Goal: Task Accomplishment & Management: Manage account settings

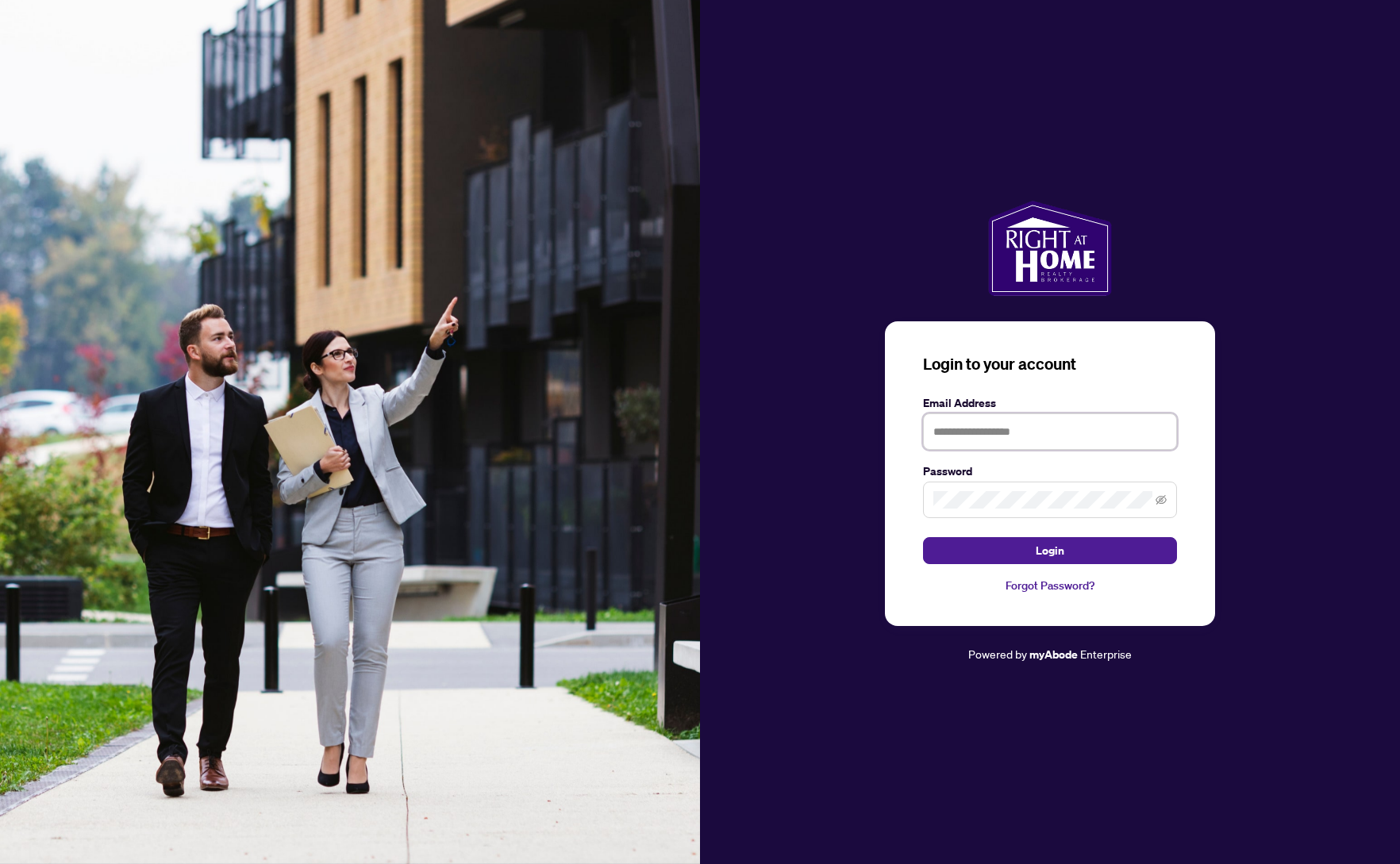
click at [963, 433] on input "text" at bounding box center [1050, 432] width 254 height 37
type input "**********"
click at [923, 537] on button "Login" at bounding box center [1050, 550] width 254 height 27
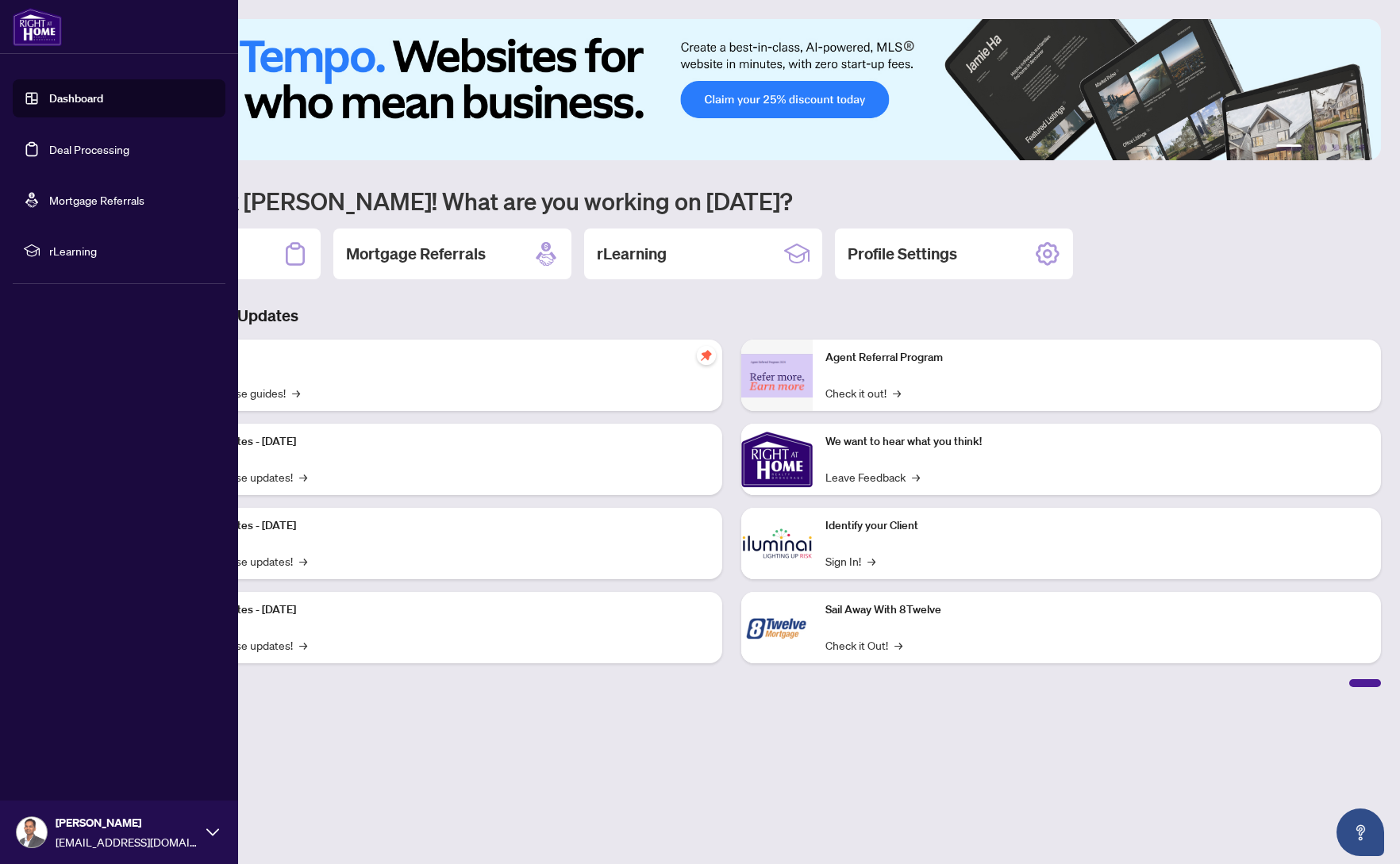
click at [81, 147] on link "Deal Processing" at bounding box center [89, 149] width 80 height 14
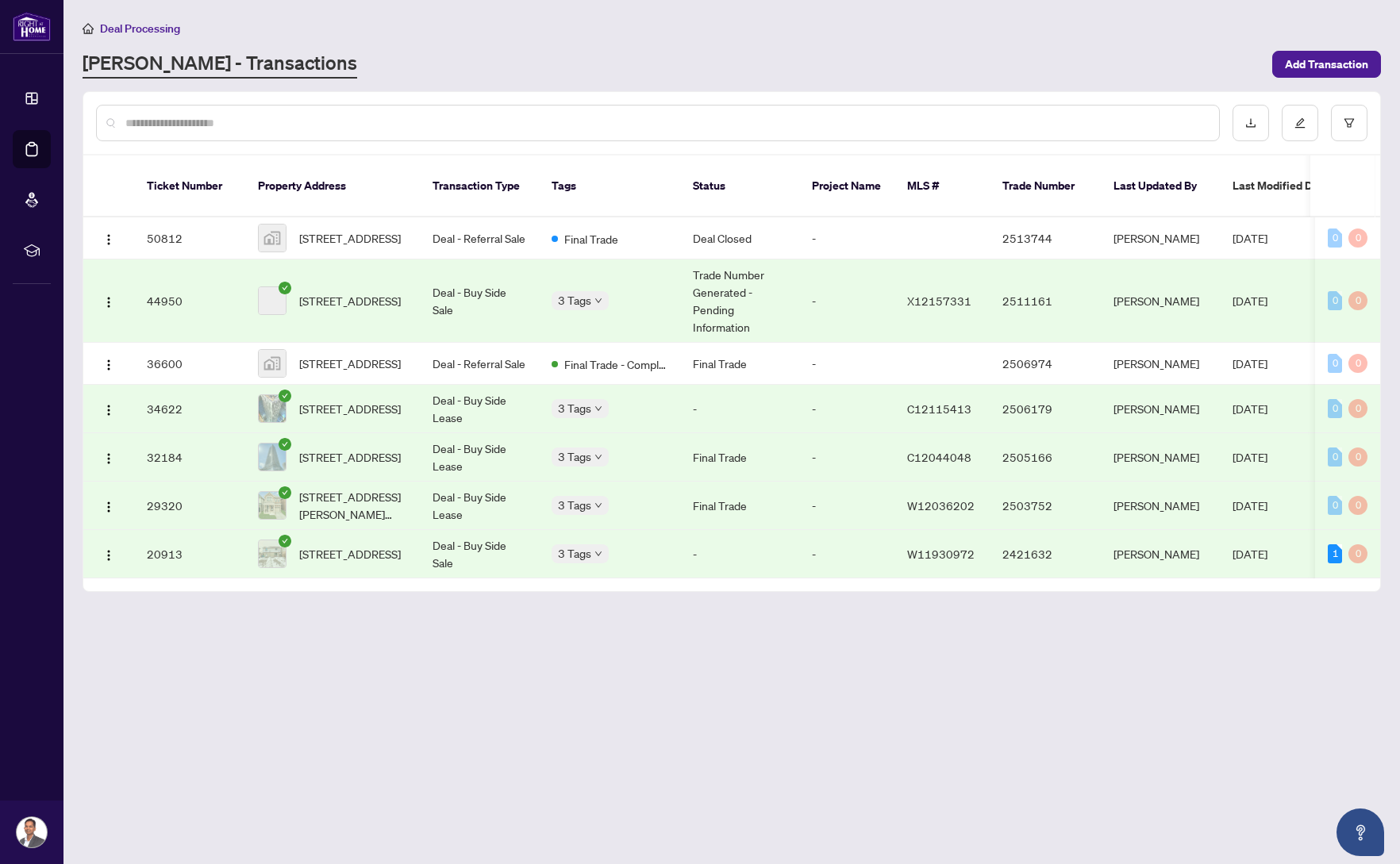
click at [443, 65] on div "[PERSON_NAME] - Transactions" at bounding box center [673, 64] width 1181 height 29
click at [463, 218] on td "Deal - Referral Sale" at bounding box center [479, 239] width 119 height 42
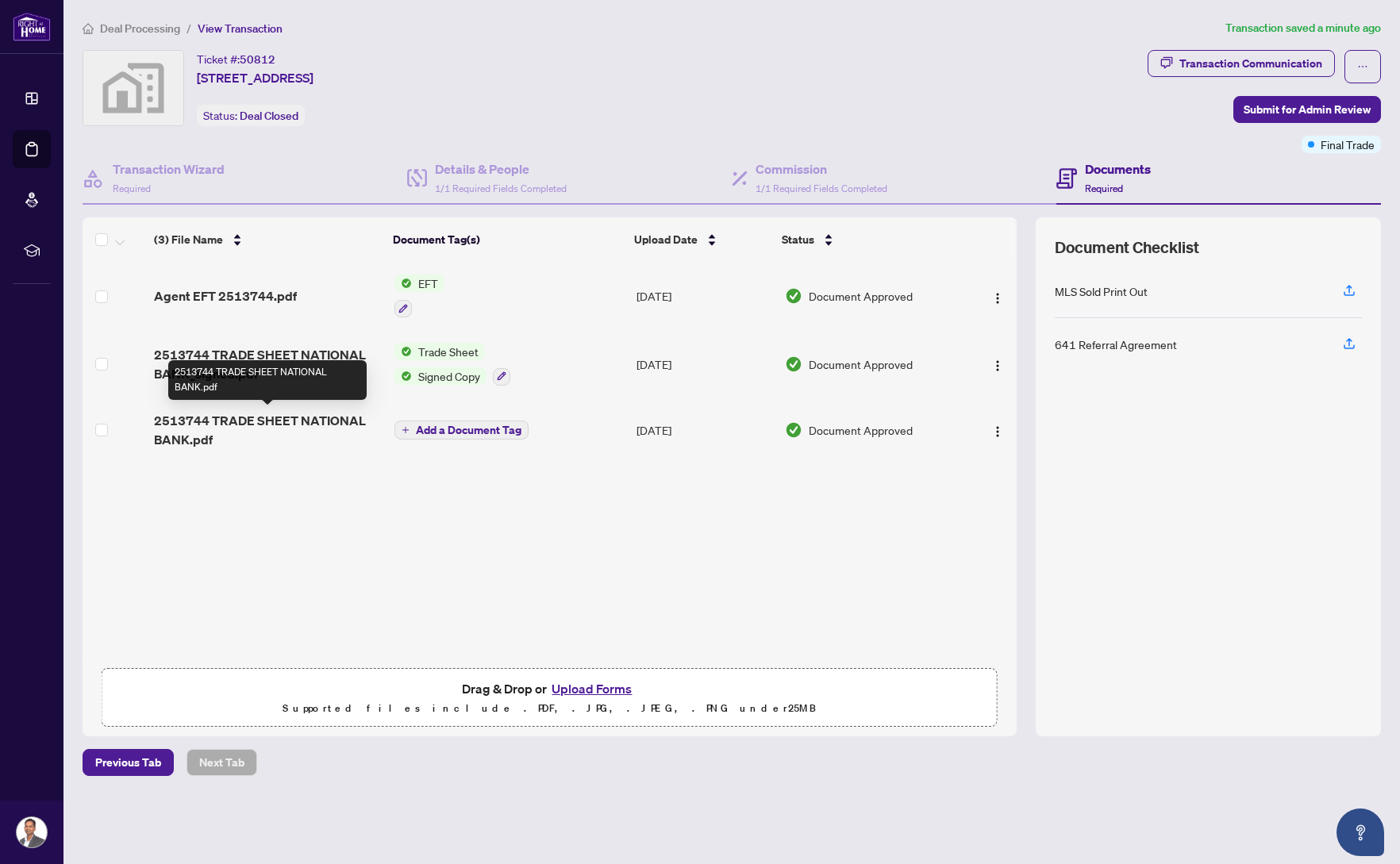
click at [279, 414] on span "2513744 TRADE SHEET NATIONAL BANK.pdf" at bounding box center [267, 430] width 227 height 38
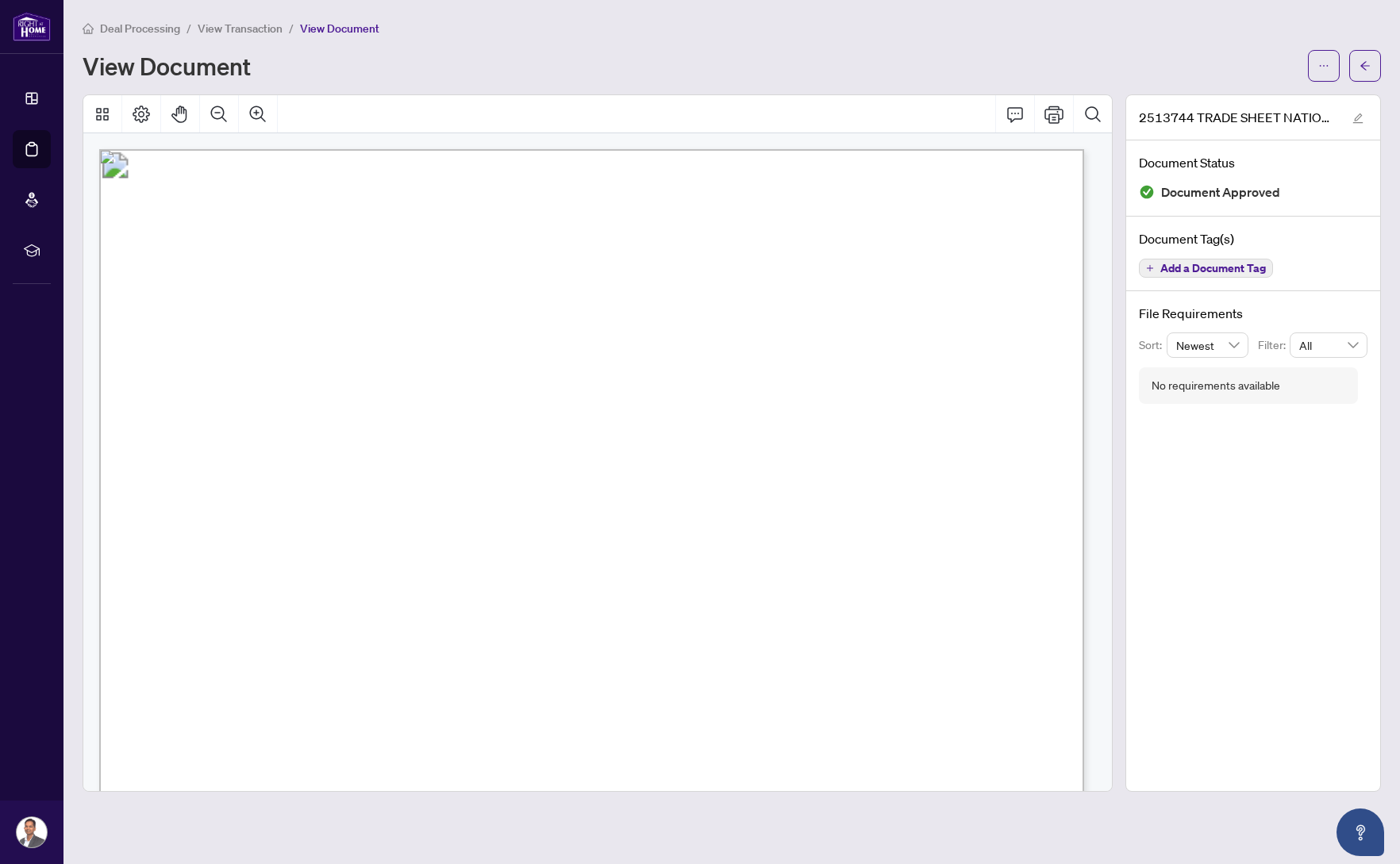
click at [242, 22] on span "View Transaction" at bounding box center [240, 28] width 85 height 14
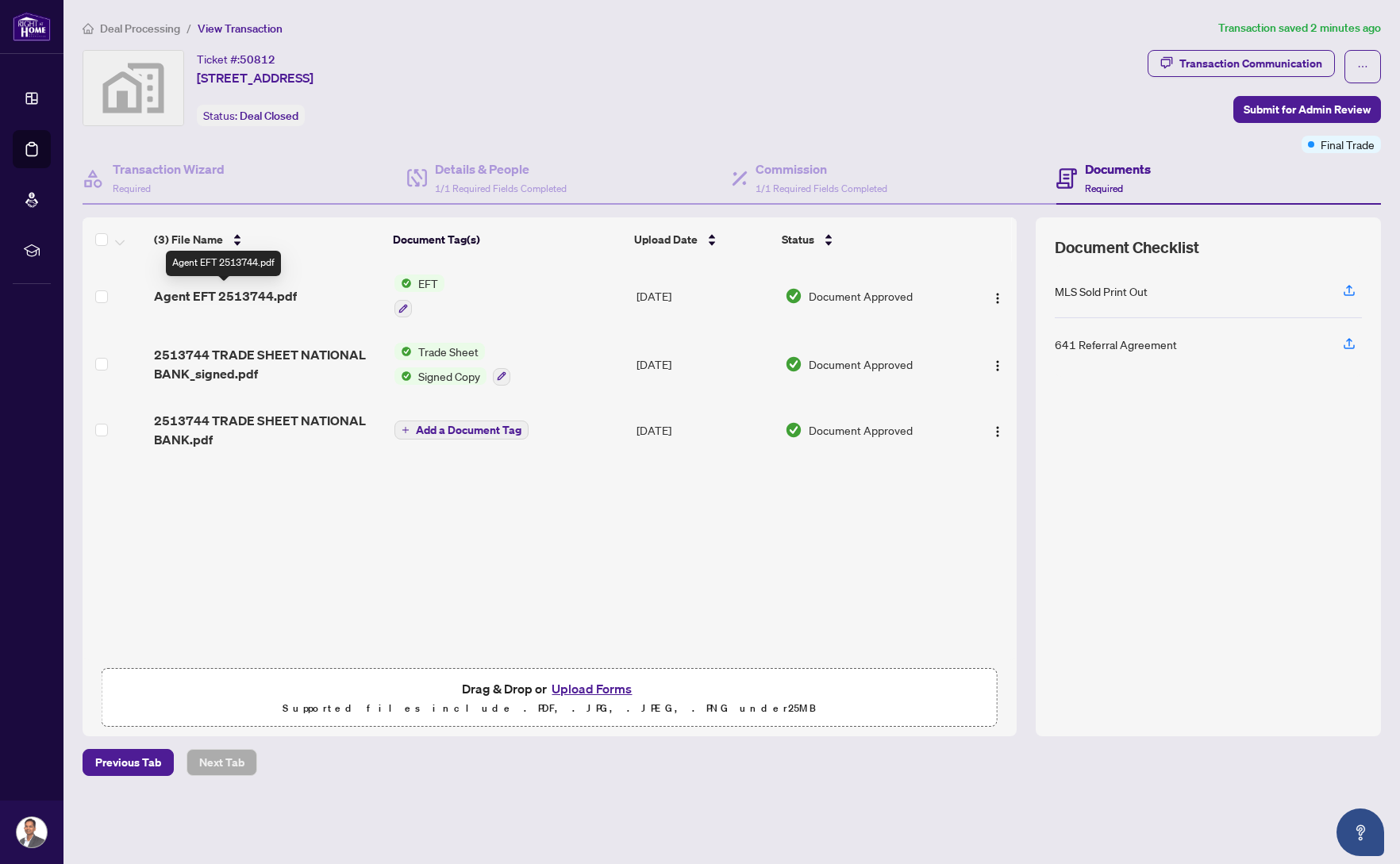
click at [189, 292] on span "Agent EFT 2513744.pdf" at bounding box center [225, 296] width 142 height 19
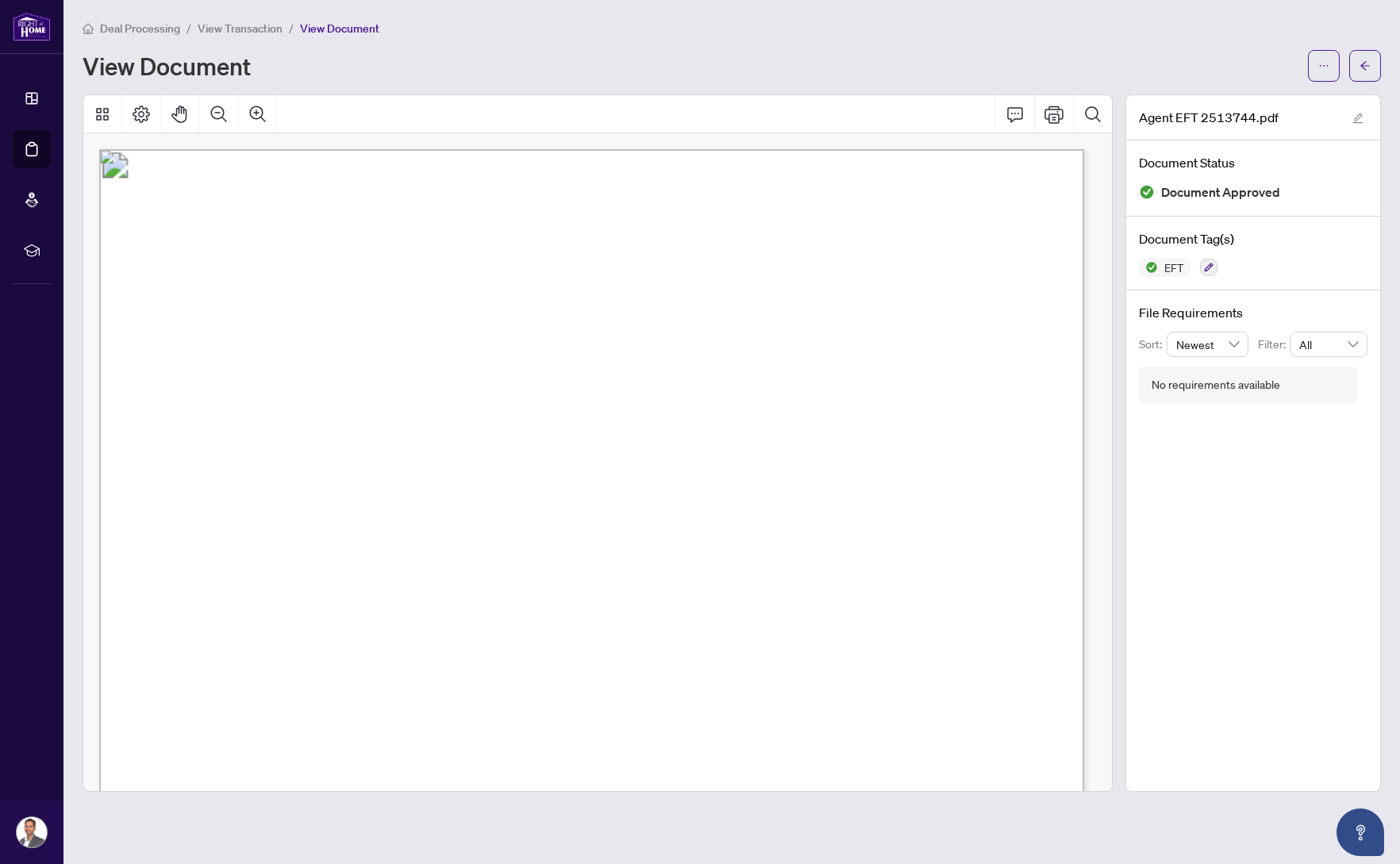
drag, startPoint x: 871, startPoint y: 428, endPoint x: 918, endPoint y: 430, distance: 47.0
click at [918, 149] on p "Right at Home Realty PAID BY E.F.T. [DATE] Three Thousand Two Hundred Ninety Ei…" at bounding box center [1097, 149] width 1997 height 0
drag, startPoint x: 870, startPoint y: 448, endPoint x: 921, endPoint y: 447, distance: 51.0
click at [915, 447] on span "3,298.87" at bounding box center [892, 447] width 46 height 12
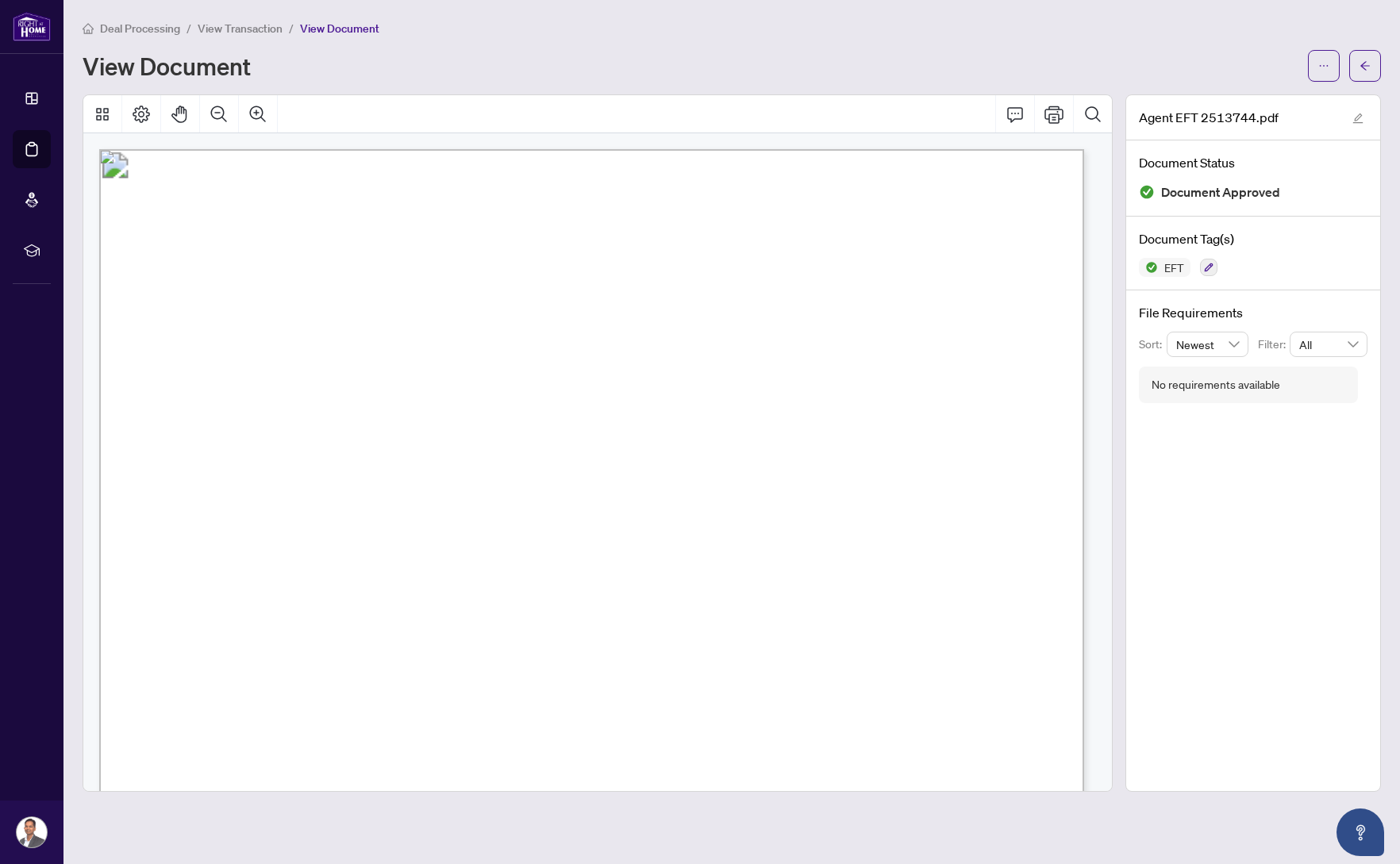
drag, startPoint x: 968, startPoint y: 424, endPoint x: 1007, endPoint y: 424, distance: 39.0
click at [1007, 424] on span "5,512.89" at bounding box center [987, 428] width 46 height 12
drag, startPoint x: 885, startPoint y: 689, endPoint x: 923, endPoint y: 687, distance: 38.1
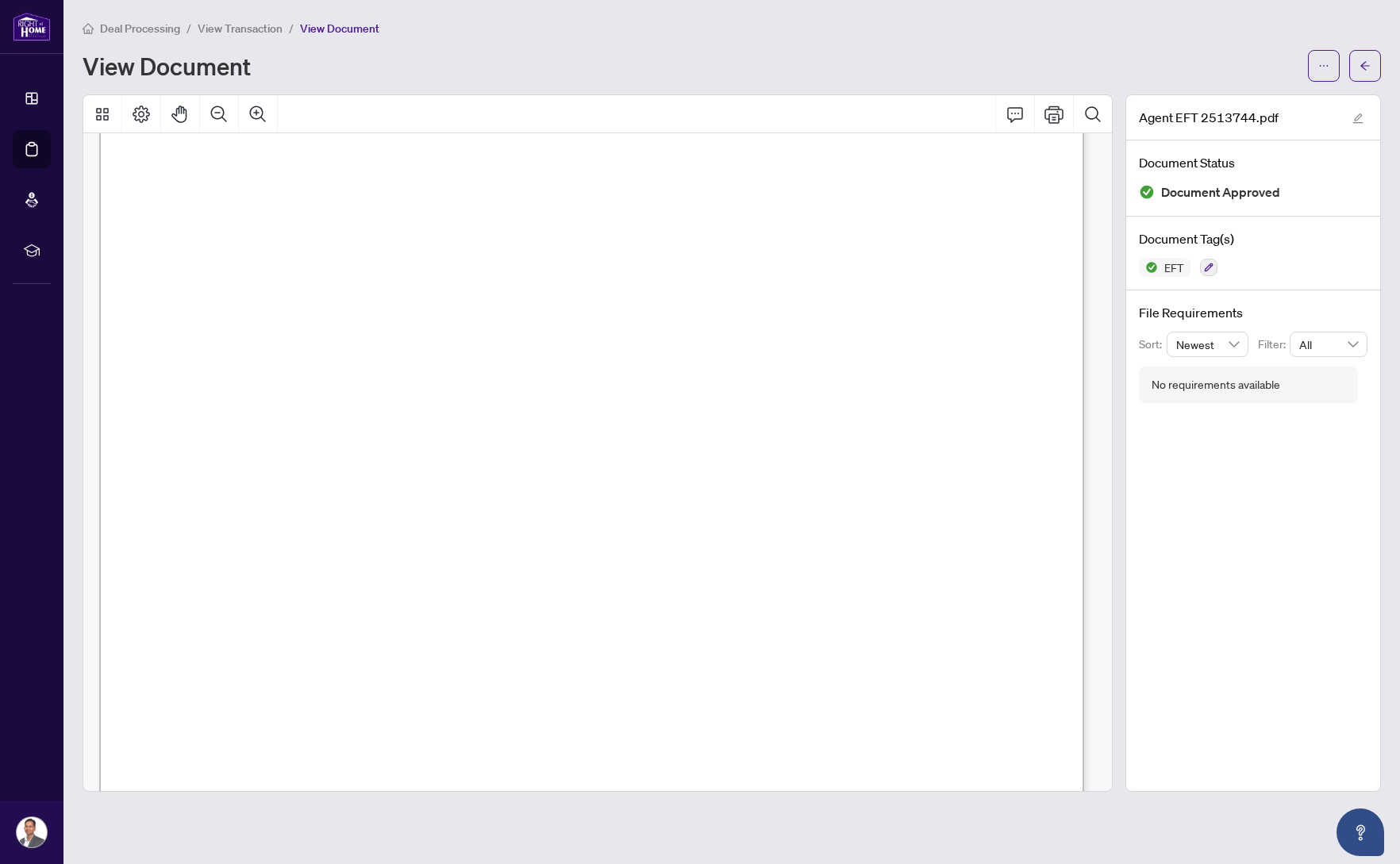
click at [913, 687] on span "379.51" at bounding box center [896, 685] width 34 height 12
drag, startPoint x: 893, startPoint y: 703, endPoint x: 928, endPoint y: 701, distance: 35.1
click at [915, 701] on span "3,298.87" at bounding box center [892, 704] width 46 height 12
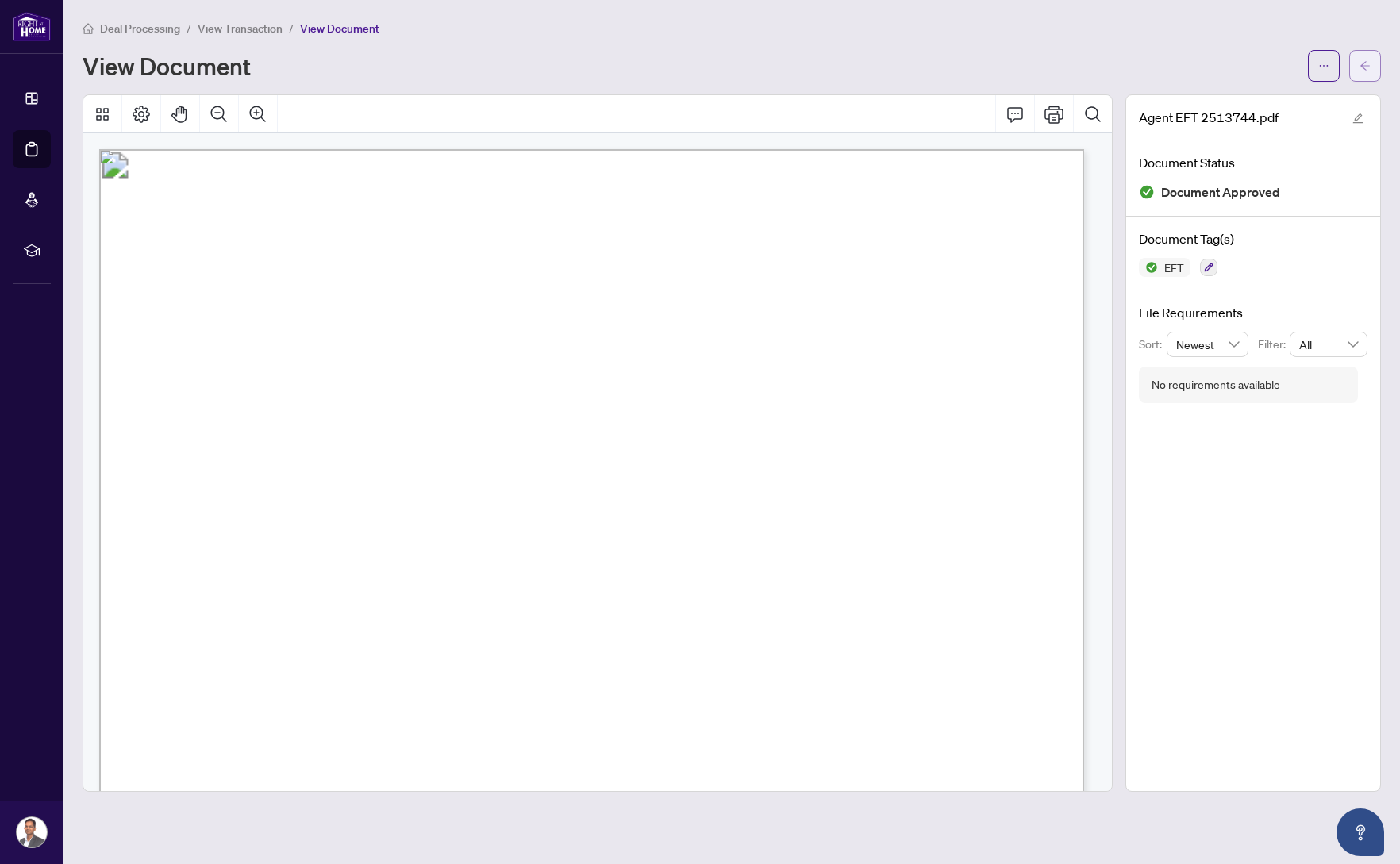
click at [1362, 70] on icon "arrow-left" at bounding box center [1365, 66] width 12 height 12
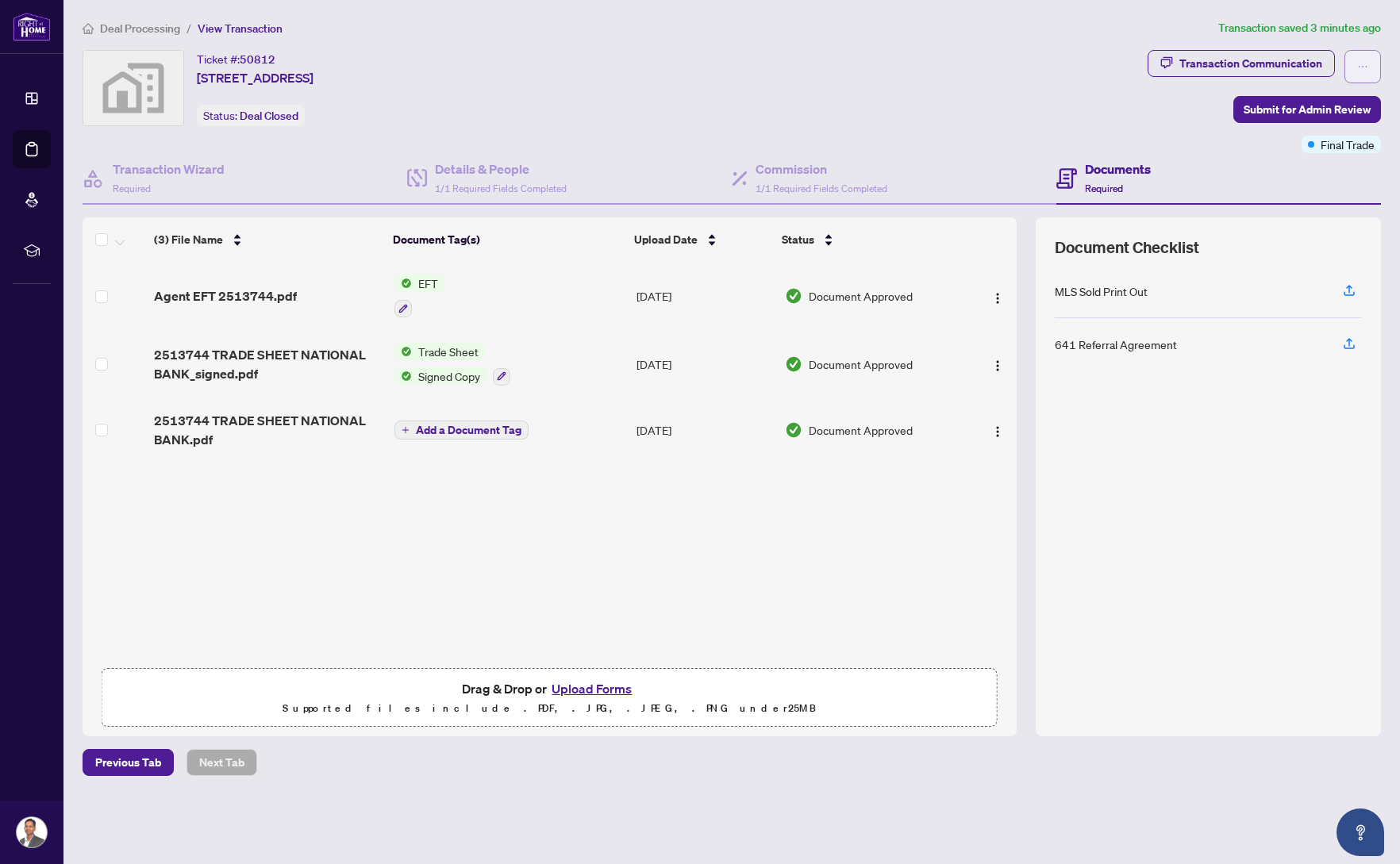
click at [1354, 69] on button "button" at bounding box center [1362, 66] width 37 height 34
click at [754, 117] on div "Ticket #: 50812 [STREET_ADDRESS] Status: Deal Closed" at bounding box center [612, 88] width 1058 height 76
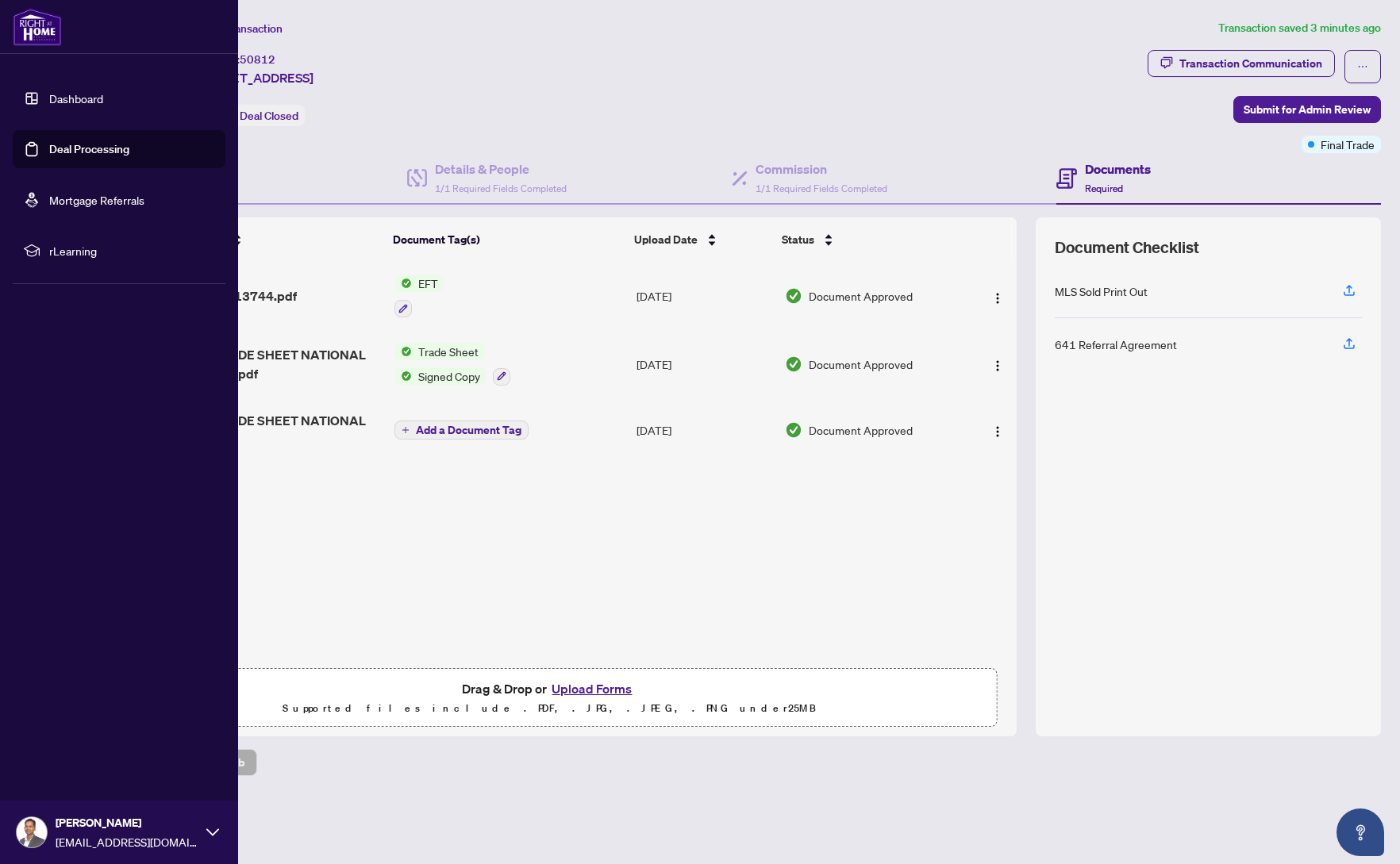
click at [113, 831] on div "[PERSON_NAME] [EMAIL_ADDRESS][DOMAIN_NAME]" at bounding box center [127, 832] width 142 height 37
click at [73, 737] on span "Logout" at bounding box center [64, 738] width 36 height 25
